Goal: Consume media (video, audio): Consume media (video, audio)

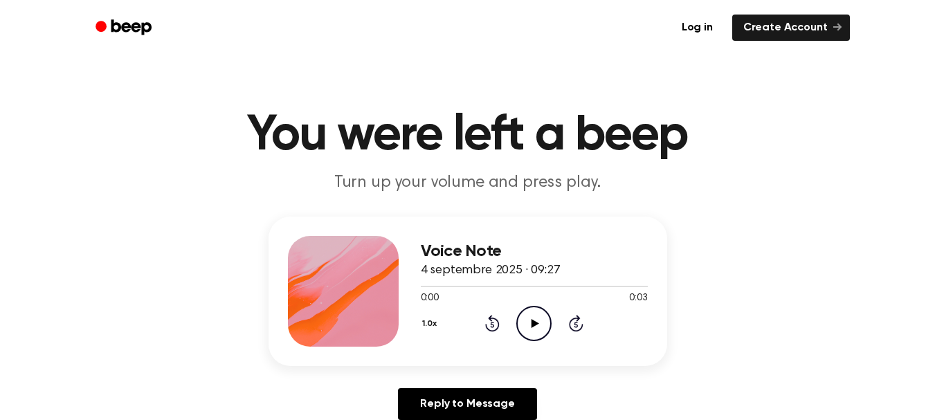
click at [521, 310] on icon "Play Audio" at bounding box center [534, 323] width 35 height 35
click at [526, 309] on circle at bounding box center [534, 324] width 34 height 34
click at [528, 312] on icon "Play Audio" at bounding box center [534, 323] width 35 height 35
click at [522, 303] on div "0:00 0:10" at bounding box center [534, 298] width 227 height 15
click at [528, 312] on icon "Play Audio" at bounding box center [534, 323] width 35 height 35
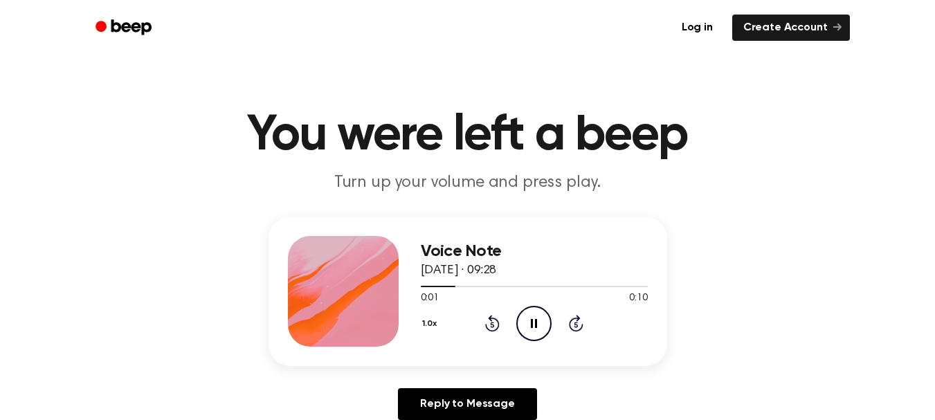
click at [531, 308] on icon "Pause Audio" at bounding box center [534, 323] width 35 height 35
